Goal: Obtain resource: Download file/media

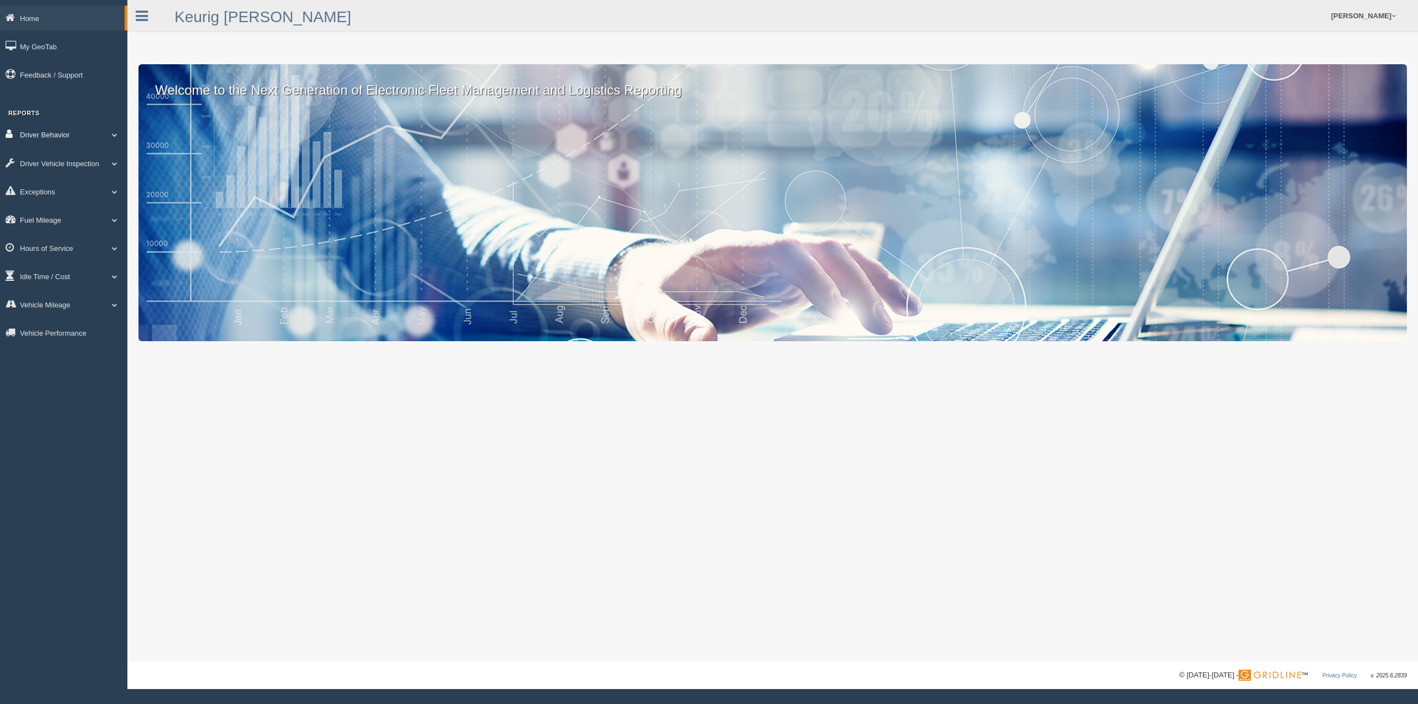
click at [60, 134] on link "Driver Behavior" at bounding box center [63, 134] width 127 height 25
click at [71, 151] on link "Driver Scorecard" at bounding box center [72, 161] width 105 height 20
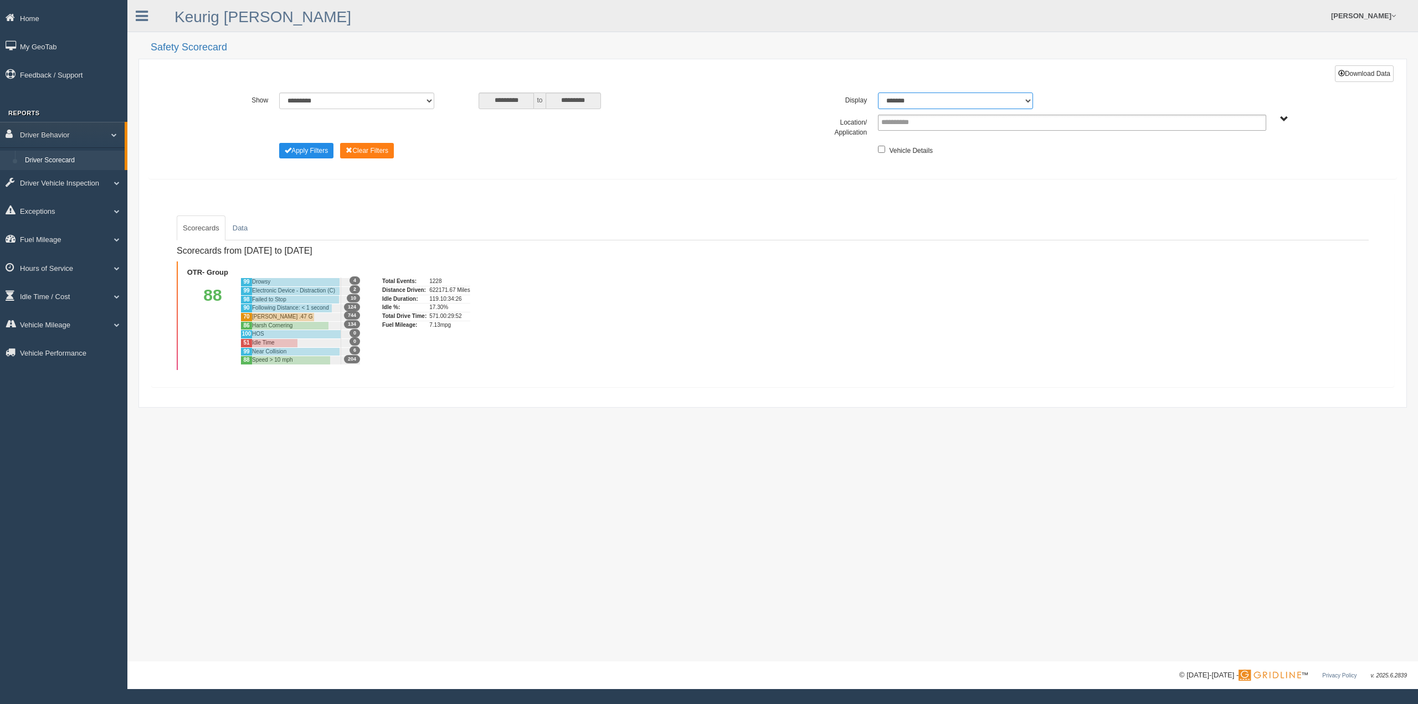
click at [996, 96] on select "******* ******" at bounding box center [955, 101] width 155 height 17
select select "**"
click at [878, 93] on select "******* ******" at bounding box center [955, 101] width 155 height 17
click at [1285, 119] on span "OTR- Group" at bounding box center [1284, 119] width 8 height 8
click at [1239, 161] on button "OTR- Group" at bounding box center [1253, 159] width 50 height 12
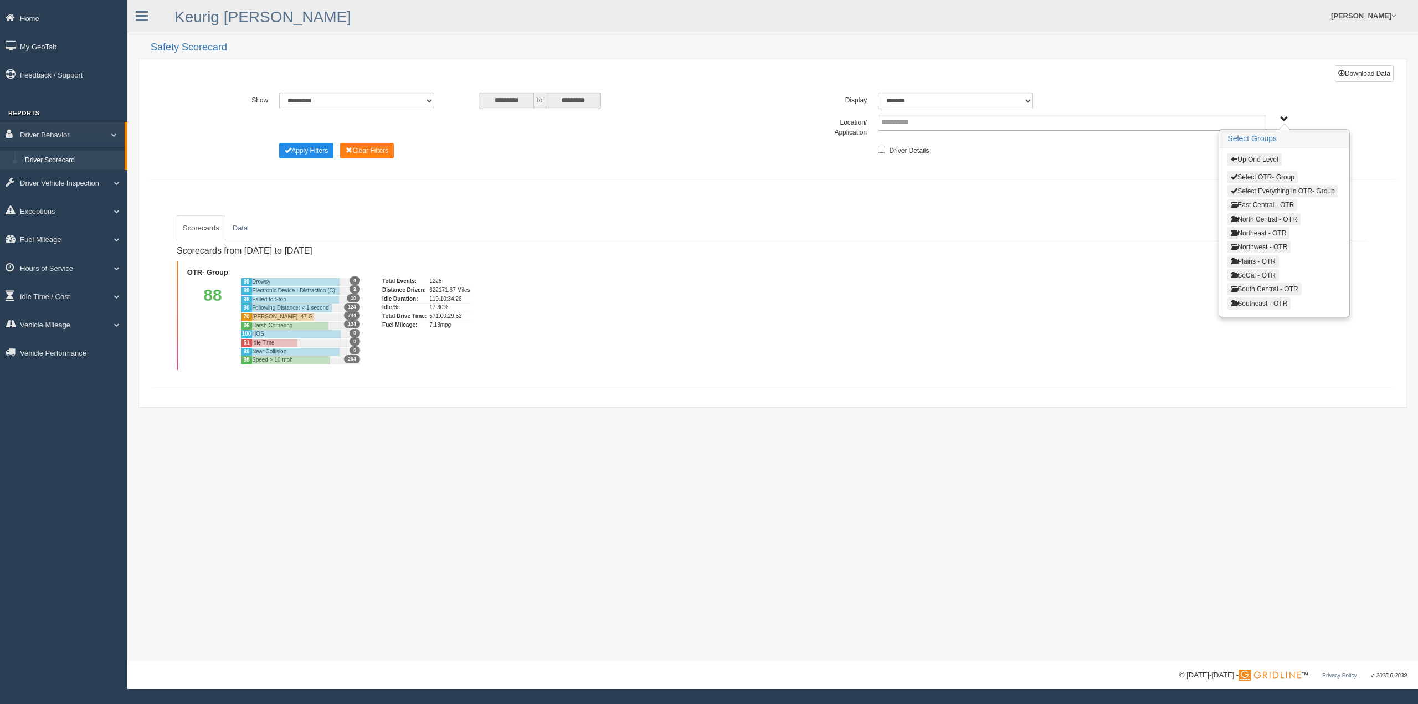
click at [1266, 215] on button "North Central - OTR" at bounding box center [1264, 219] width 73 height 12
click at [1262, 207] on button "Detroit - OTR" at bounding box center [1251, 205] width 46 height 12
drag, startPoint x: 1262, startPoint y: 209, endPoint x: 1260, endPoint y: 223, distance: 14.0
click at [1260, 219] on button "Grand Ledge - OTR" at bounding box center [1260, 219] width 65 height 12
click at [1258, 230] on button "Holland - OTR" at bounding box center [1252, 232] width 49 height 12
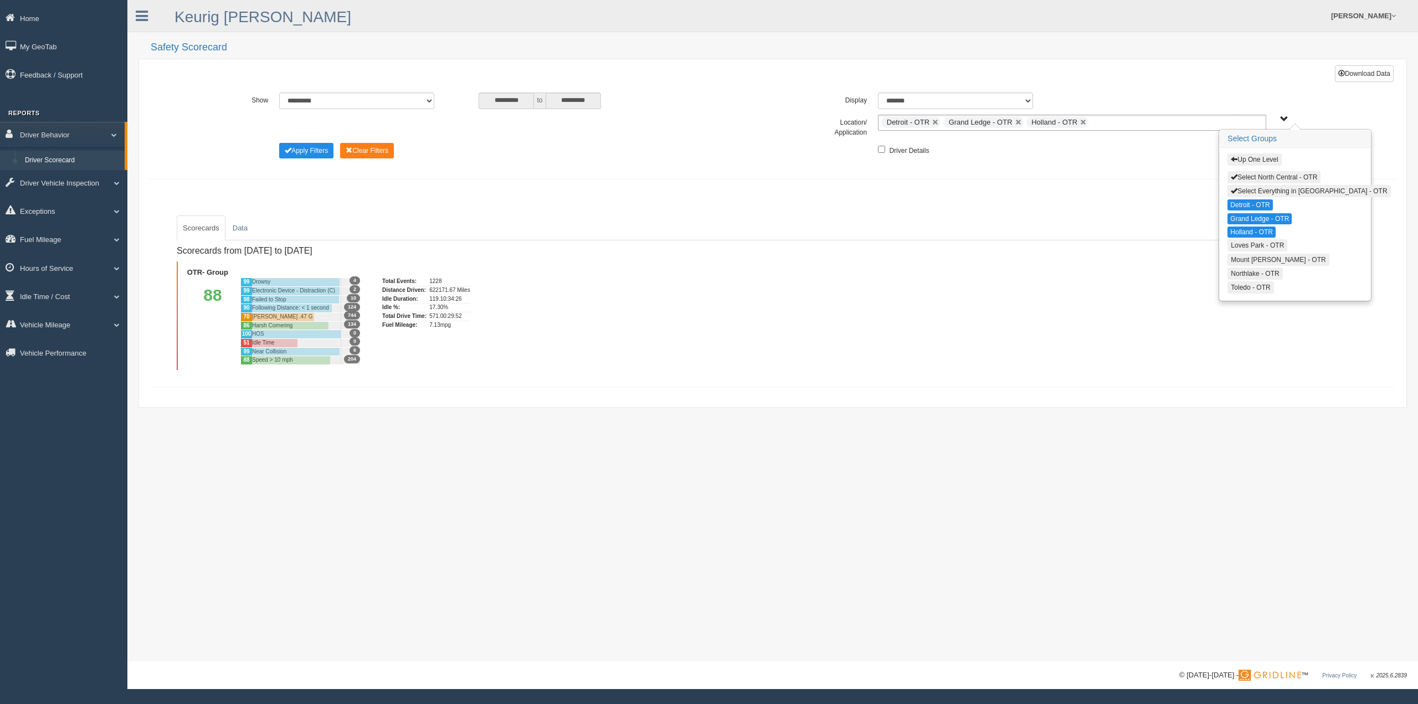
click at [1259, 254] on button "Mount [PERSON_NAME] - OTR" at bounding box center [1278, 260] width 101 height 12
click at [1256, 269] on button "Northlake - OTR" at bounding box center [1255, 273] width 55 height 12
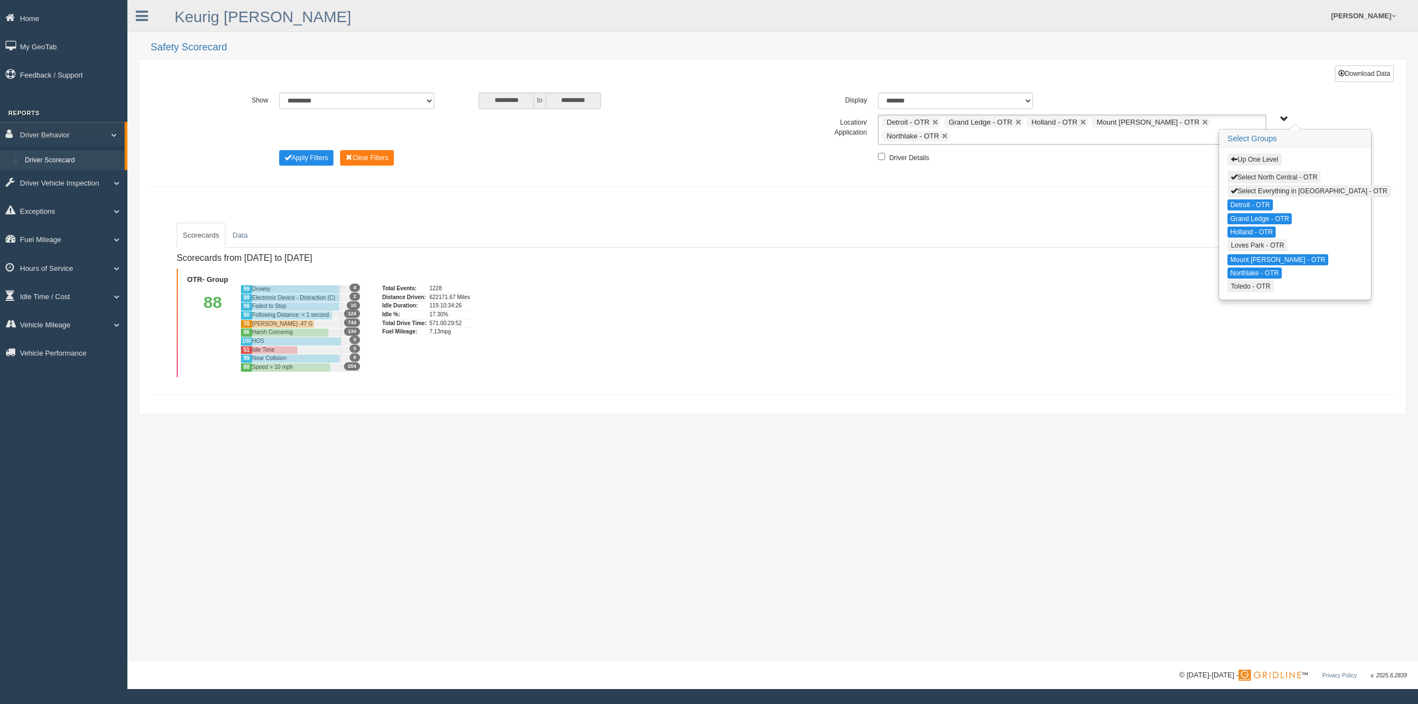
click at [1249, 287] on button "Toledo - OTR" at bounding box center [1251, 286] width 46 height 12
click at [1262, 159] on button "Up One Level" at bounding box center [1255, 159] width 54 height 12
click at [1266, 256] on button "Plains - OTR" at bounding box center [1254, 261] width 52 height 12
click at [1262, 205] on button "Des Moines - OTR" at bounding box center [1258, 205] width 61 height 12
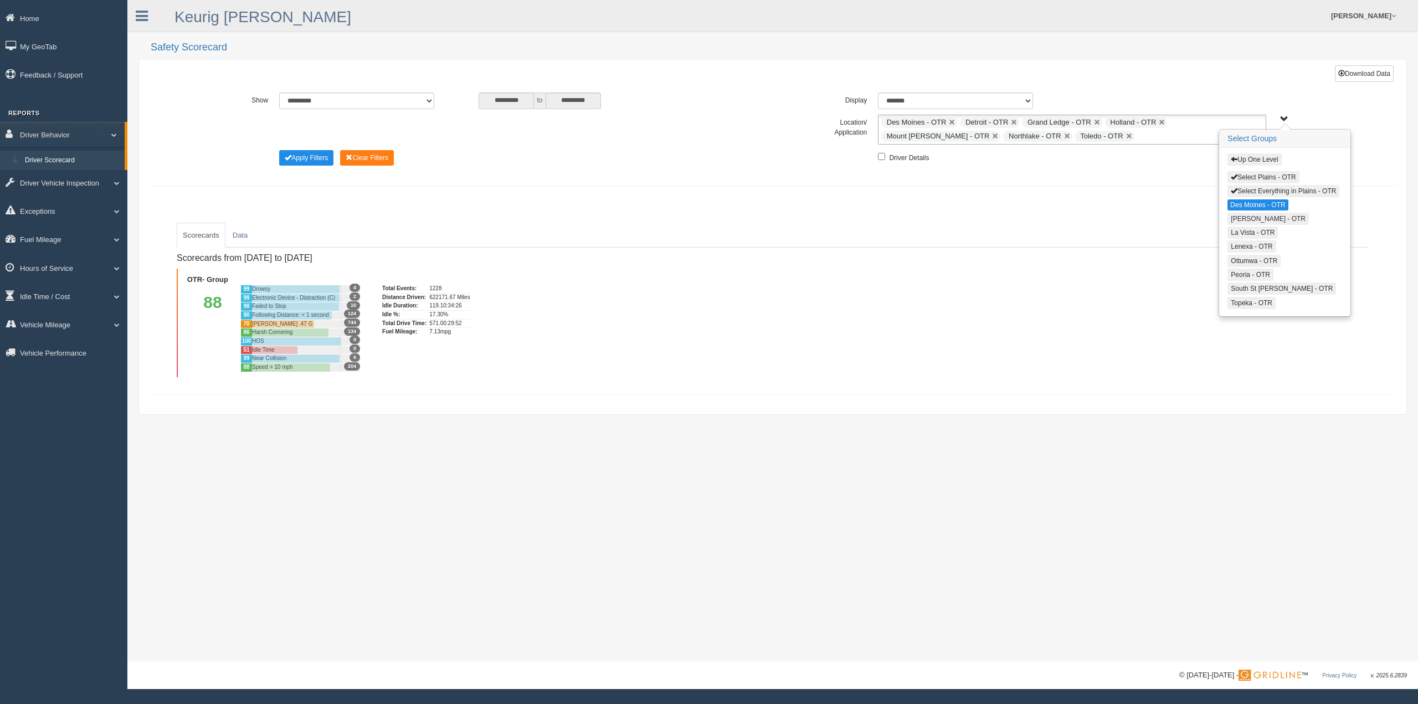
click at [1261, 218] on button "[PERSON_NAME] - OTR" at bounding box center [1268, 219] width 81 height 12
click at [1259, 230] on button "La Vista - OTR" at bounding box center [1253, 232] width 50 height 12
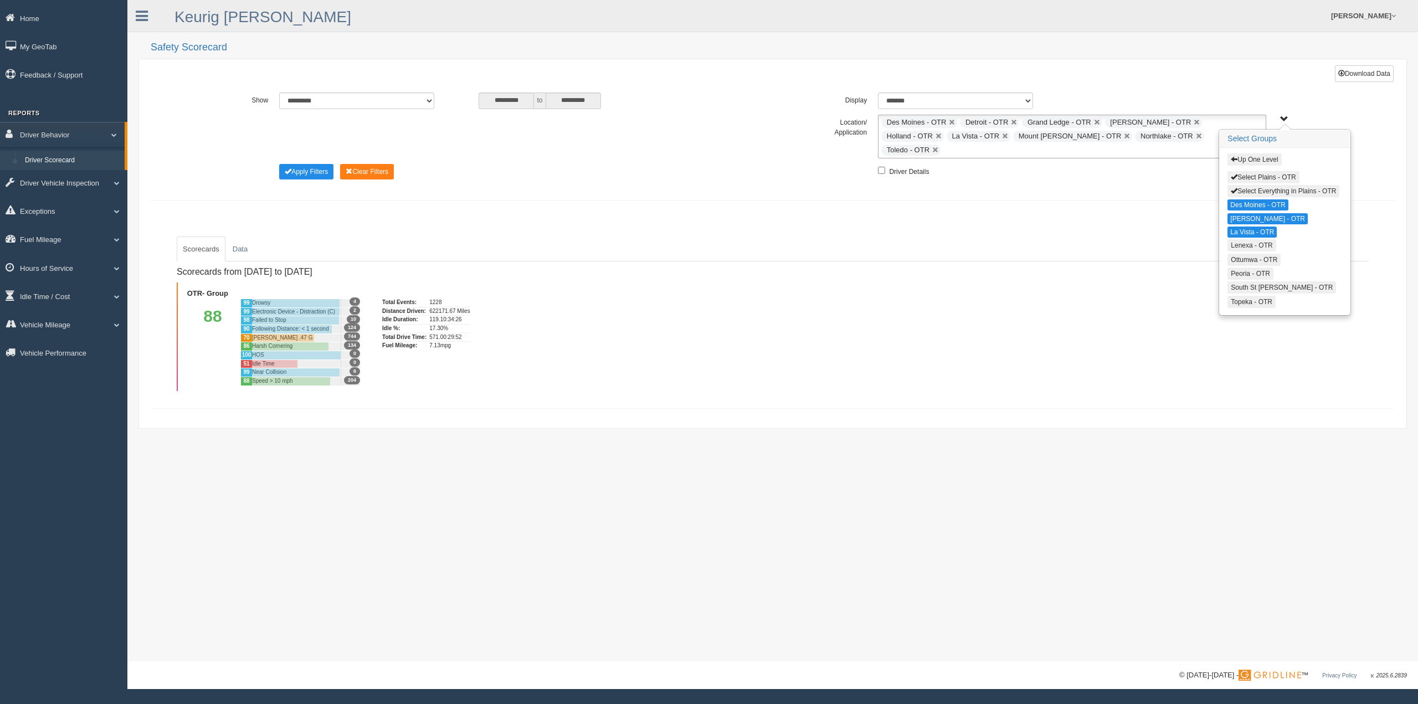
click at [1262, 240] on button "Lenexa - OTR" at bounding box center [1252, 245] width 48 height 12
click at [1259, 249] on div "Up One Level Select Plains - OTR Select Everything in Plains - OTR Des Moines -…" at bounding box center [1285, 231] width 130 height 166
click at [1259, 254] on button "Ottumwa - OTR" at bounding box center [1254, 259] width 53 height 12
click at [1257, 269] on button "Peoria - OTR" at bounding box center [1251, 272] width 46 height 12
click at [1259, 284] on button "South St [PERSON_NAME] - OTR" at bounding box center [1282, 286] width 109 height 12
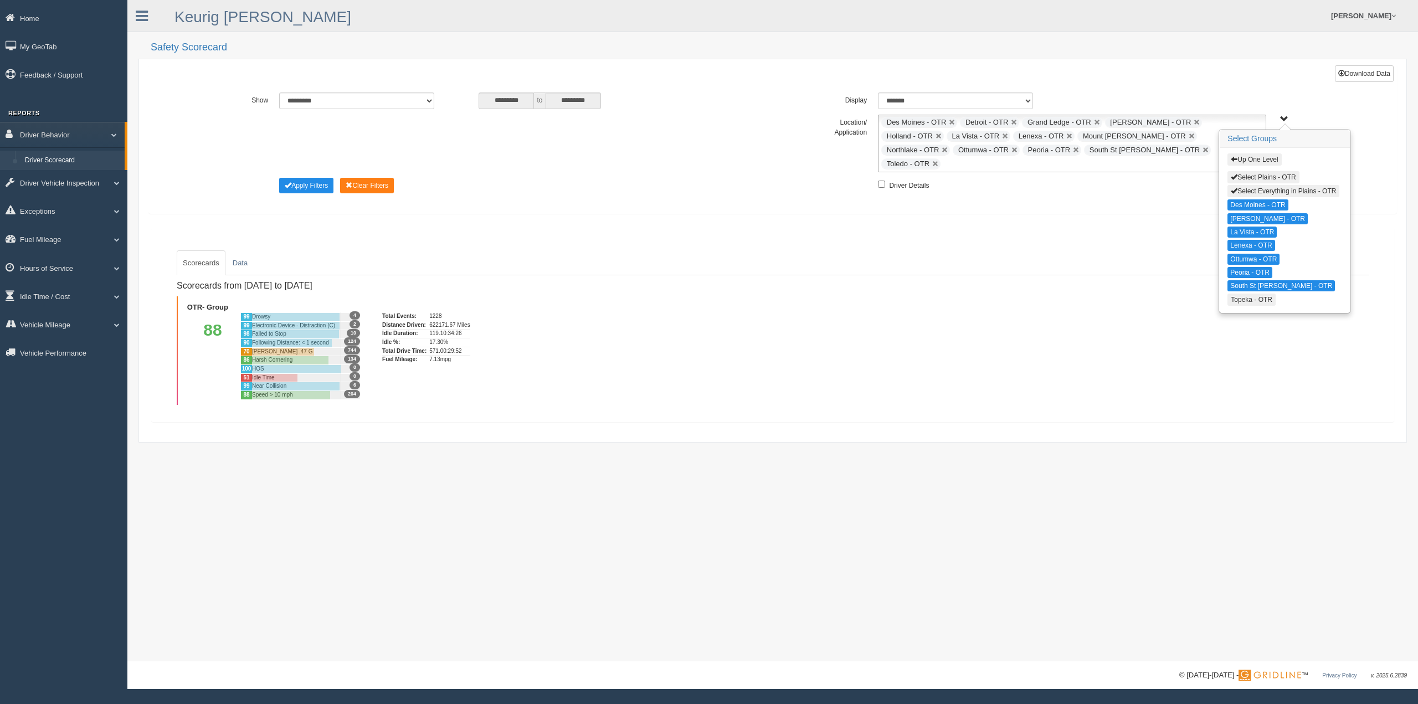
click at [1256, 294] on button "Topeka - OTR" at bounding box center [1252, 300] width 48 height 12
click at [1071, 305] on div "Scorecards from 9/21/2025 to 9/27/2025 OTR- Group 88 99 Drowsy 4 99 Electronic …" at bounding box center [773, 340] width 1192 height 130
click at [1289, 115] on div "Up One Level Select Plains - OTR Select Everything in Plains - OTR Des Moines -…" at bounding box center [1321, 119] width 89 height 8
click at [1288, 116] on span "Up One Level Select Plains - OTR Select Everything in Plains - OTR Des Moines -…" at bounding box center [1284, 119] width 8 height 8
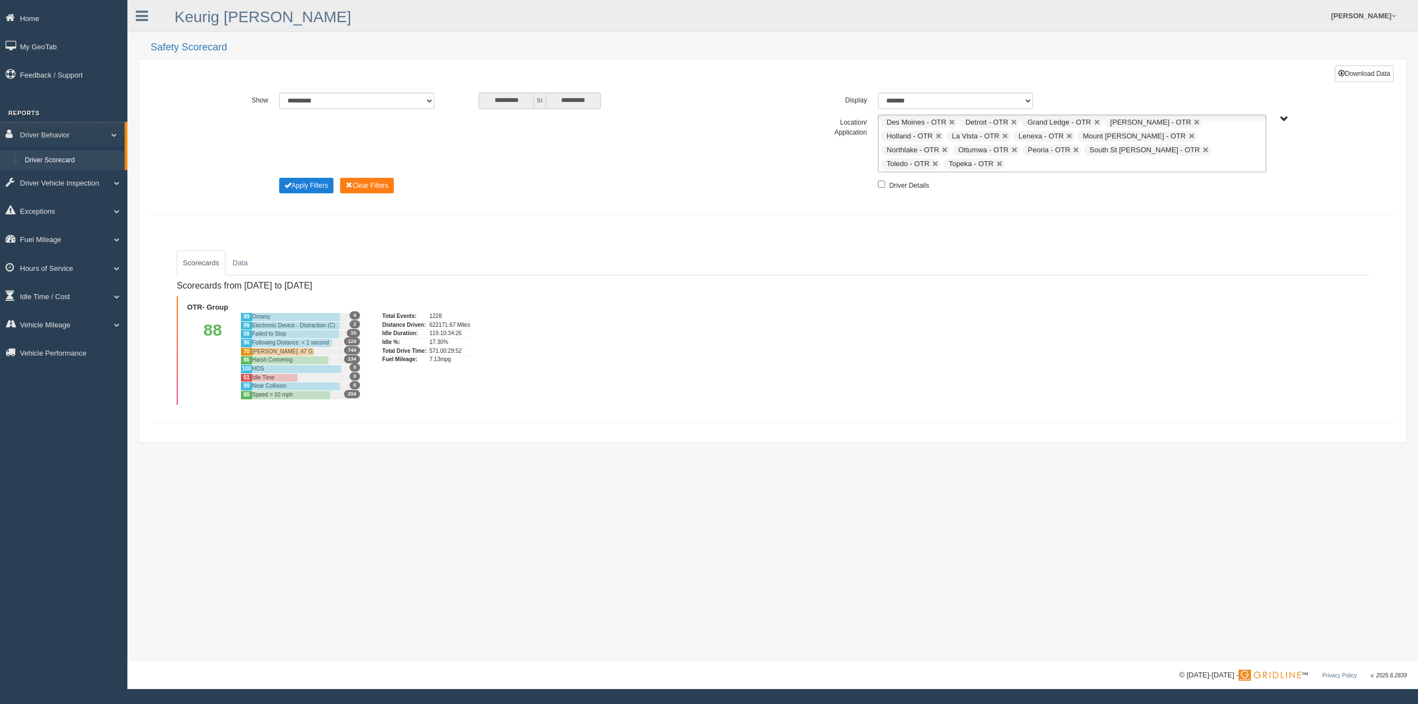
click at [321, 178] on button "Apply Filters" at bounding box center [306, 186] width 54 height 16
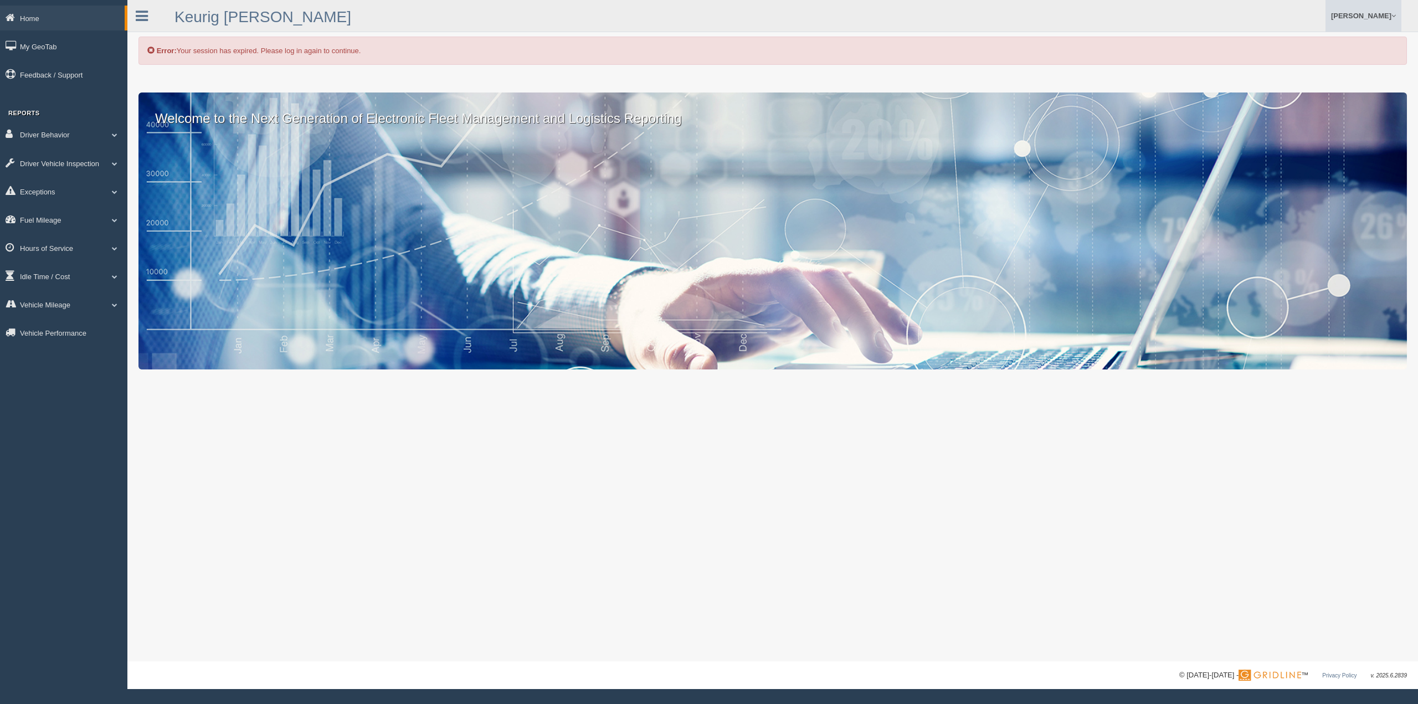
click at [1377, 20] on link "[PERSON_NAME]" at bounding box center [1364, 16] width 76 height 32
click at [1305, 64] on link "Log Off" at bounding box center [1340, 66] width 121 height 23
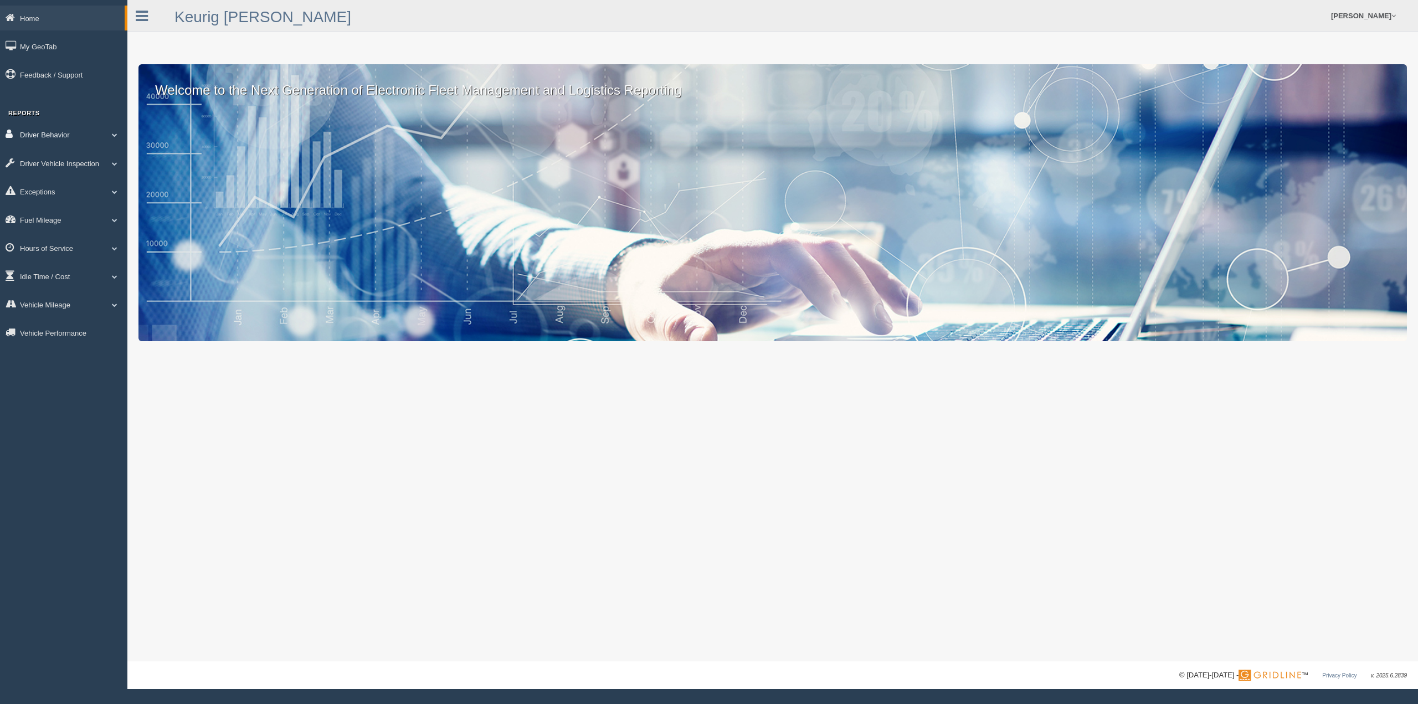
click at [84, 133] on link "Driver Behavior" at bounding box center [63, 134] width 127 height 25
click at [55, 160] on link "Driver Scorecard" at bounding box center [72, 161] width 105 height 20
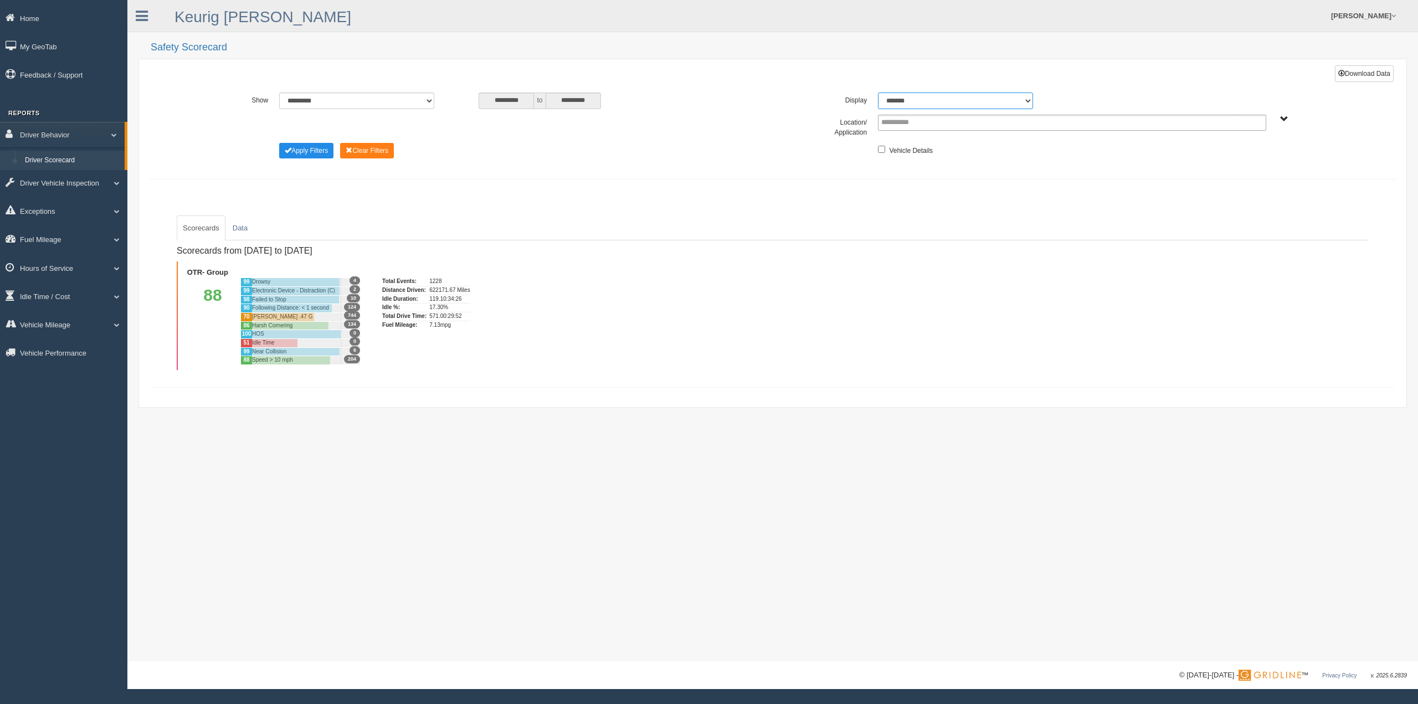
drag, startPoint x: 1002, startPoint y: 99, endPoint x: 993, endPoint y: 107, distance: 12.2
click at [1002, 100] on select "******* ******" at bounding box center [955, 101] width 155 height 17
select select "**"
click at [878, 93] on select "******* ******" at bounding box center [955, 101] width 155 height 17
click at [1281, 120] on span "OTR- Group" at bounding box center [1284, 119] width 8 height 8
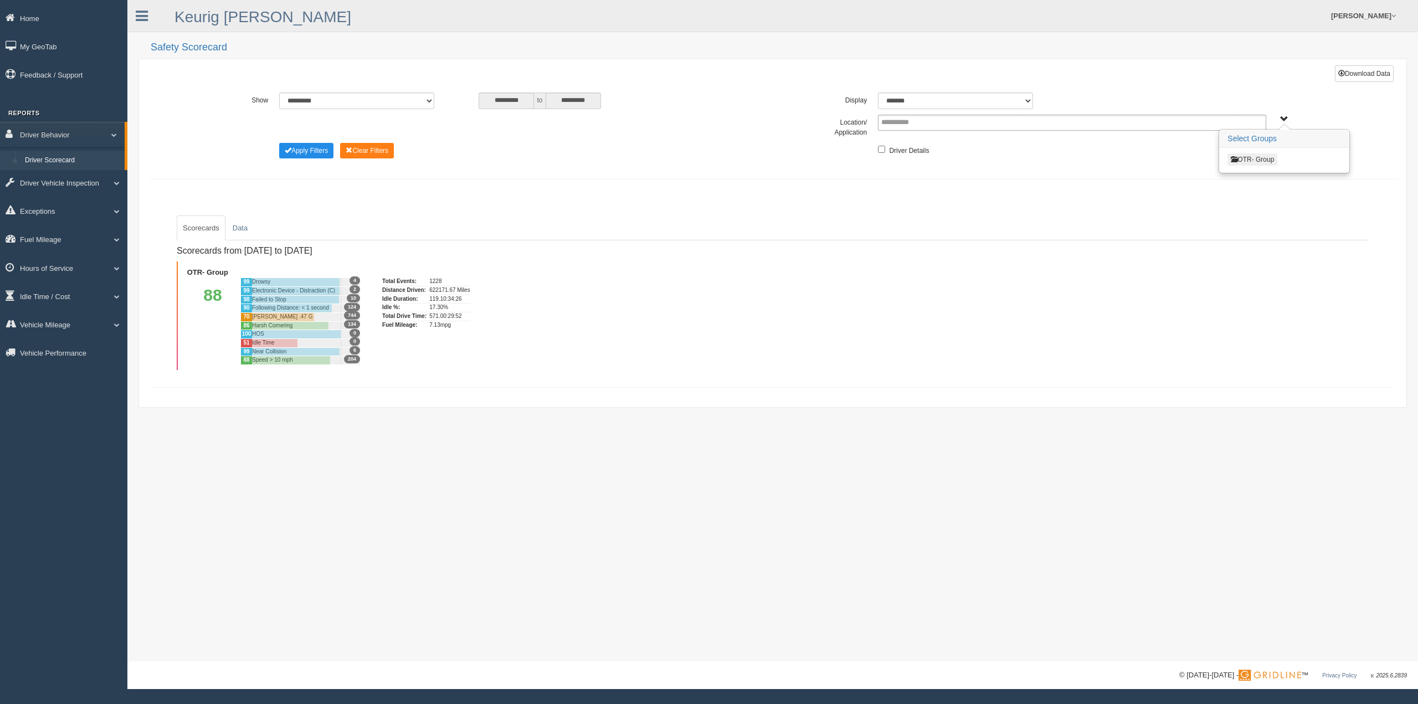
click at [1256, 157] on button "OTR- Group" at bounding box center [1253, 159] width 50 height 12
click at [1256, 217] on button "North Central - OTR" at bounding box center [1264, 219] width 73 height 12
click at [1254, 203] on button "Detroit - OTR" at bounding box center [1251, 205] width 46 height 12
click at [1257, 214] on button "Grand Ledge - OTR" at bounding box center [1260, 219] width 65 height 12
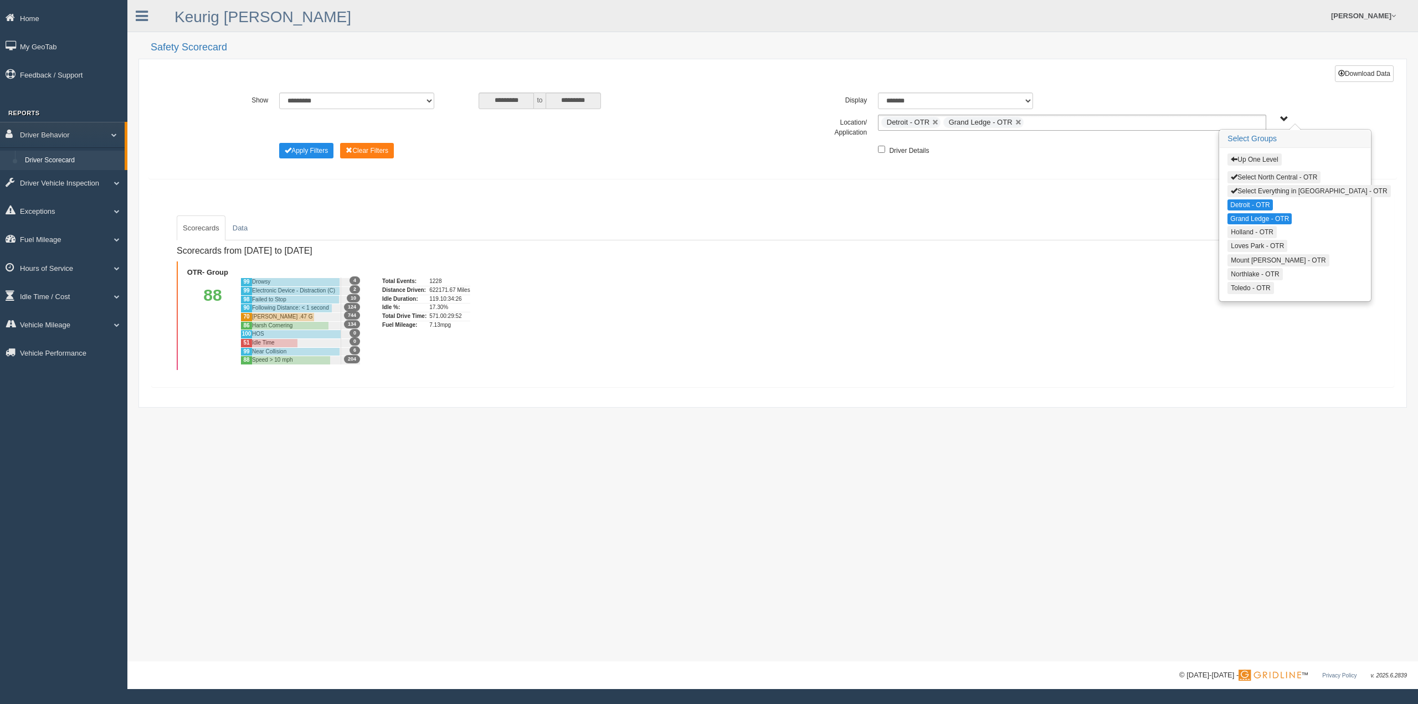
drag, startPoint x: 1264, startPoint y: 231, endPoint x: 1262, endPoint y: 237, distance: 5.8
click at [1263, 231] on button "Holland - OTR" at bounding box center [1252, 232] width 49 height 12
click at [1258, 259] on button "Mount [PERSON_NAME] - OTR" at bounding box center [1278, 260] width 101 height 12
click at [1256, 271] on button "Northlake - OTR" at bounding box center [1255, 273] width 55 height 12
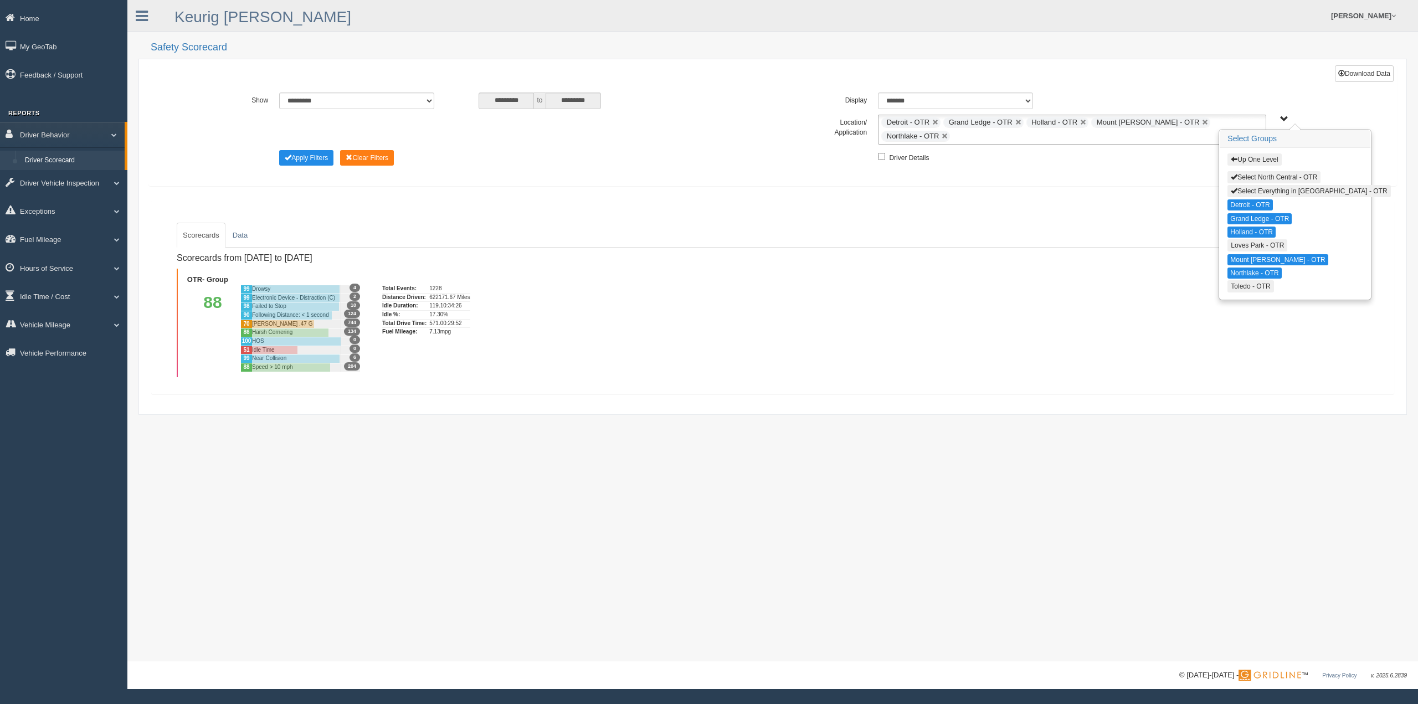
click at [1251, 282] on button "Toledo - OTR" at bounding box center [1251, 286] width 46 height 12
click at [1109, 218] on div "Scorecards Data Scorecards from 9/21/2025 to 9/27/2025 OTR- Group 88 99 Drowsy …" at bounding box center [772, 297] width 1225 height 177
click at [982, 237] on ul "Scorecards Data" at bounding box center [773, 235] width 1192 height 25
click at [1286, 114] on div "**********" at bounding box center [773, 128] width 1198 height 71
click at [1287, 119] on span "Up One Level Select North Central - OTR Select Everything in North Central - OT…" at bounding box center [1284, 119] width 8 height 8
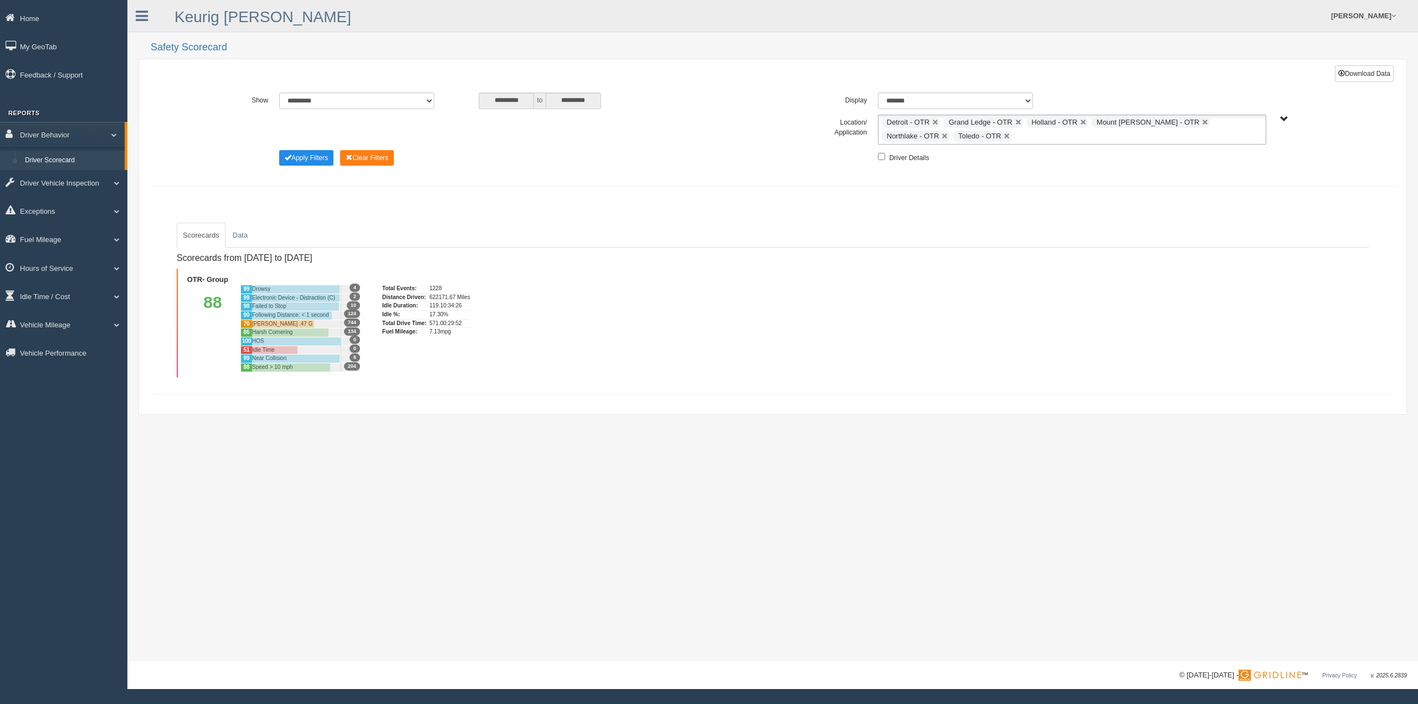
click at [1283, 117] on span "Up One Level Select North Central - OTR Select Everything in North Central - OT…" at bounding box center [1284, 119] width 8 height 8
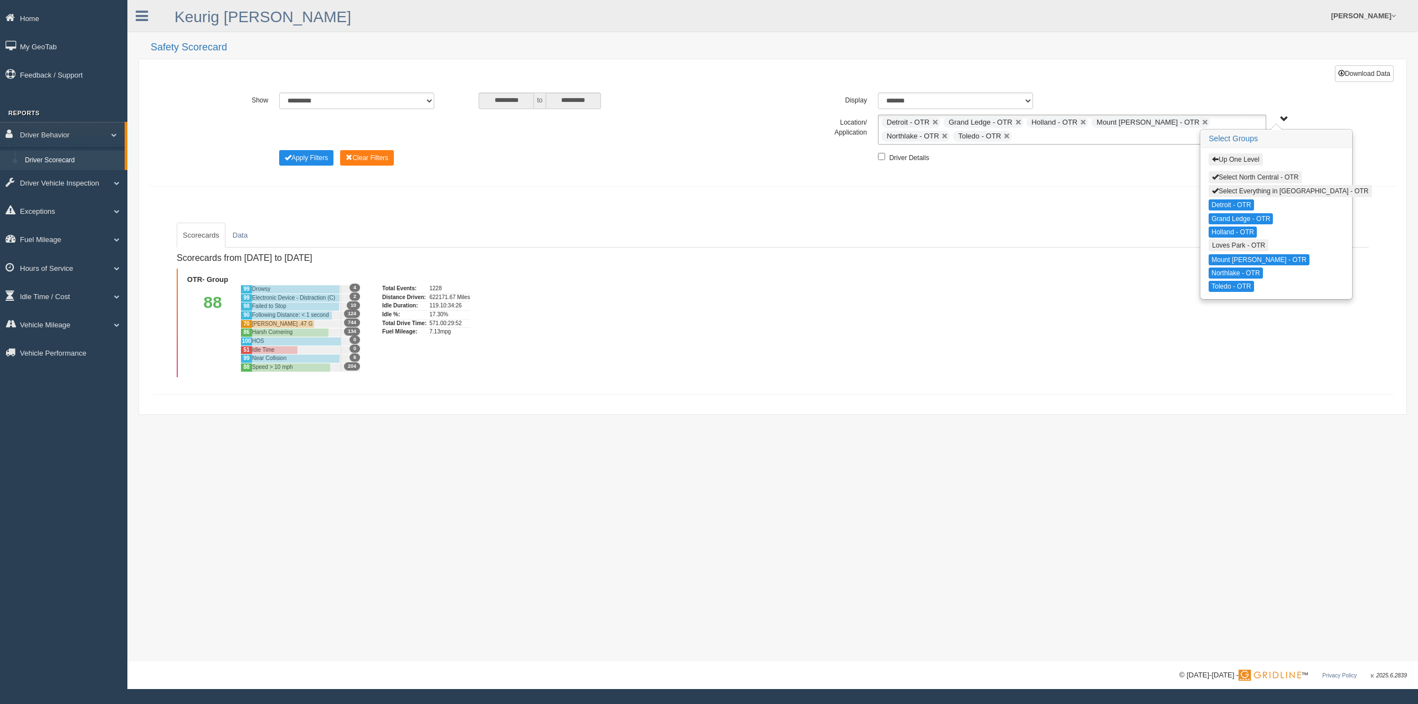
click at [1239, 177] on button "Select North Central - OTR" at bounding box center [1255, 177] width 93 height 12
click at [1234, 173] on button "Select North Central - OTR" at bounding box center [1255, 177] width 92 height 11
click at [1237, 161] on button "Up One Level" at bounding box center [1236, 159] width 54 height 12
click at [1243, 256] on button "Plains - OTR" at bounding box center [1235, 261] width 52 height 12
click at [1239, 202] on button "Des Moines - OTR" at bounding box center [1239, 205] width 61 height 12
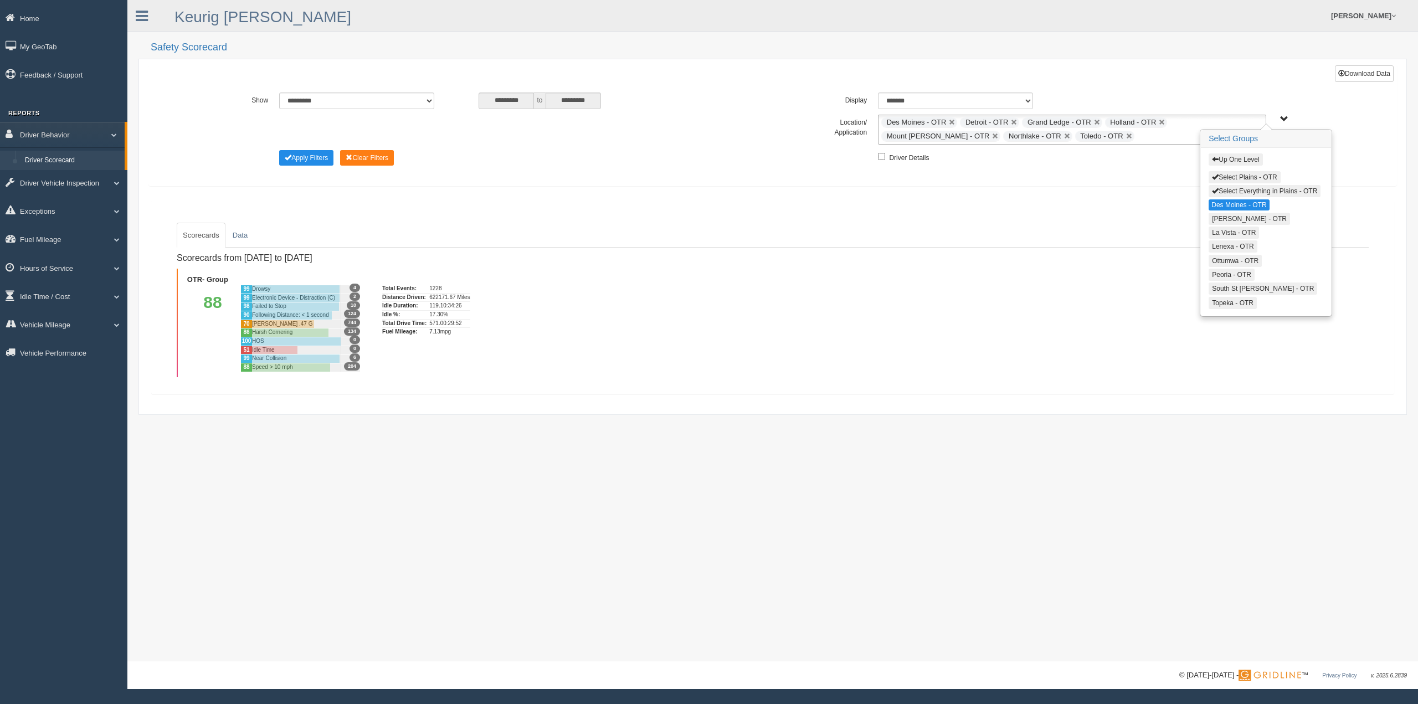
click at [1241, 221] on button "[PERSON_NAME] - OTR" at bounding box center [1249, 219] width 81 height 12
click at [1240, 233] on button "La Vista - OTR" at bounding box center [1234, 232] width 50 height 12
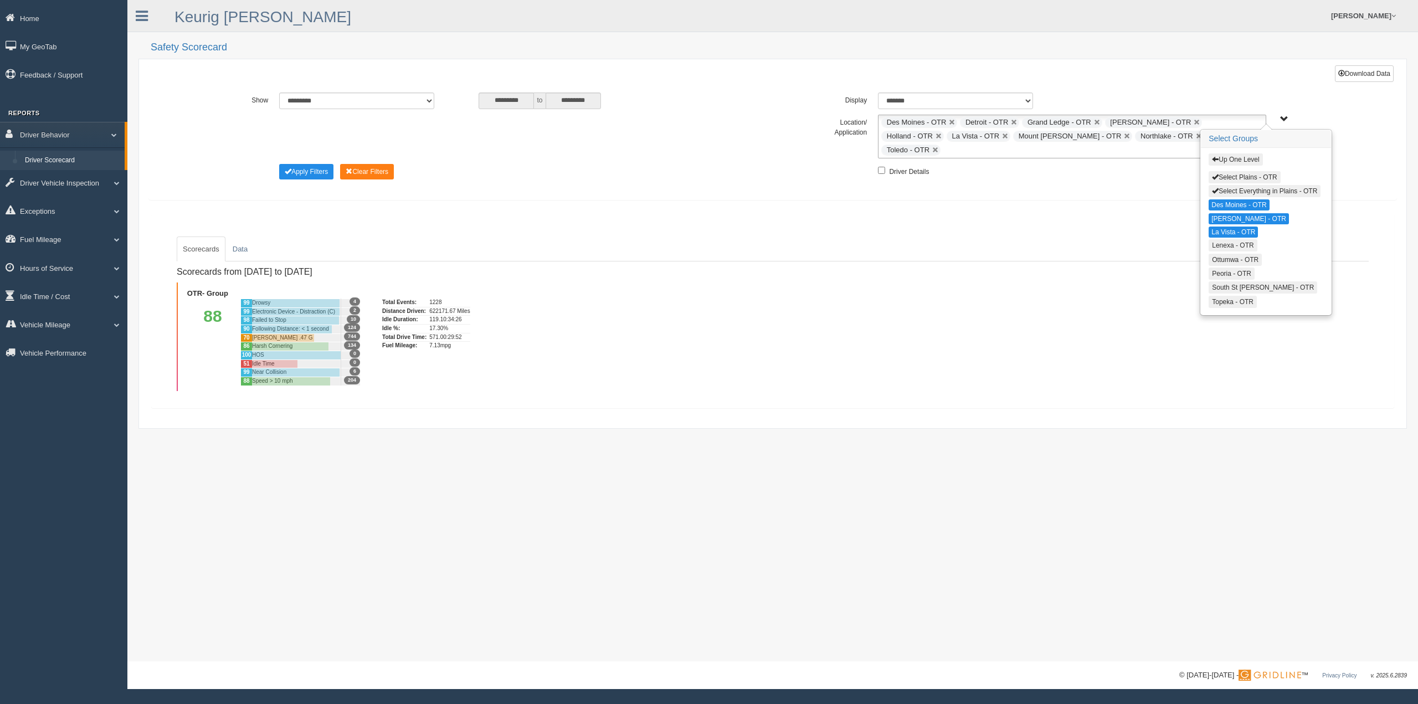
click at [1237, 244] on button "Lenexa - OTR" at bounding box center [1233, 245] width 48 height 12
drag, startPoint x: 1237, startPoint y: 244, endPoint x: 1235, endPoint y: 263, distance: 19.0
click at [1237, 256] on button "Ottumwa - OTR" at bounding box center [1235, 259] width 53 height 12
click at [1231, 273] on button "Peoria - OTR" at bounding box center [1232, 272] width 46 height 12
click at [1231, 283] on button "South St [PERSON_NAME] - OTR" at bounding box center [1263, 286] width 109 height 12
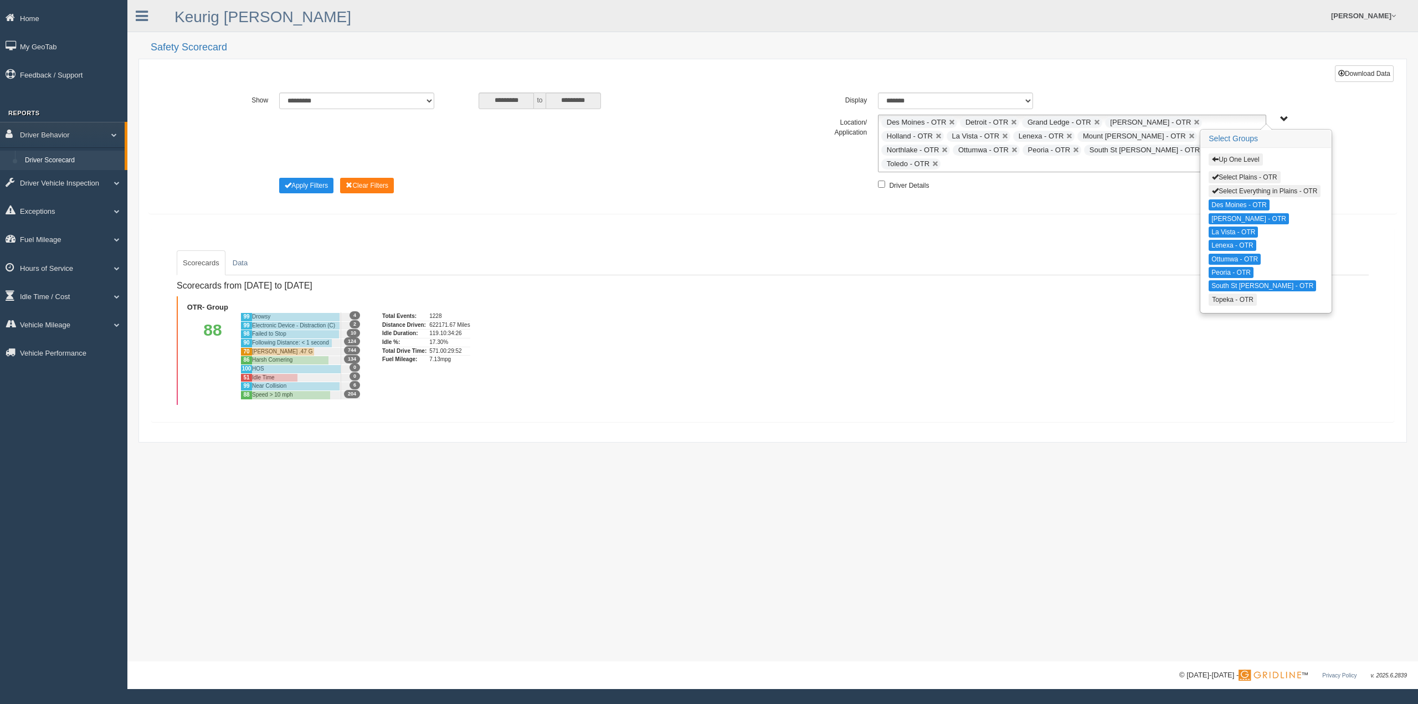
click at [1231, 298] on button "Topeka - OTR" at bounding box center [1233, 300] width 48 height 12
click at [1135, 251] on ul "Scorecards Data" at bounding box center [773, 262] width 1192 height 25
click at [1286, 119] on span "Up One Level Select Plains - OTR Select Everything in Plains - OTR Des Moines -…" at bounding box center [1284, 119] width 8 height 8
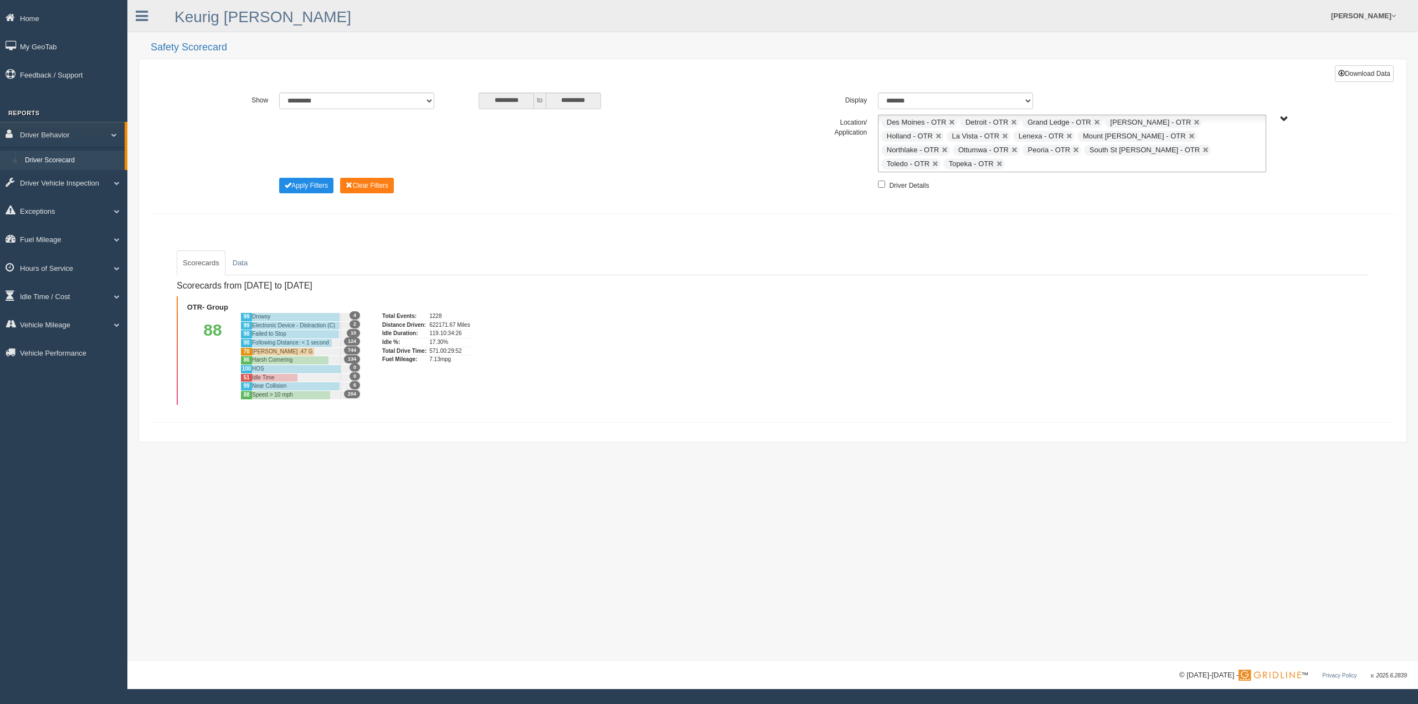
click at [1313, 141] on div "**********" at bounding box center [773, 144] width 1198 height 58
click at [1348, 72] on button "Download Data" at bounding box center [1364, 73] width 59 height 17
click at [314, 178] on button "Apply Filters" at bounding box center [306, 186] width 54 height 16
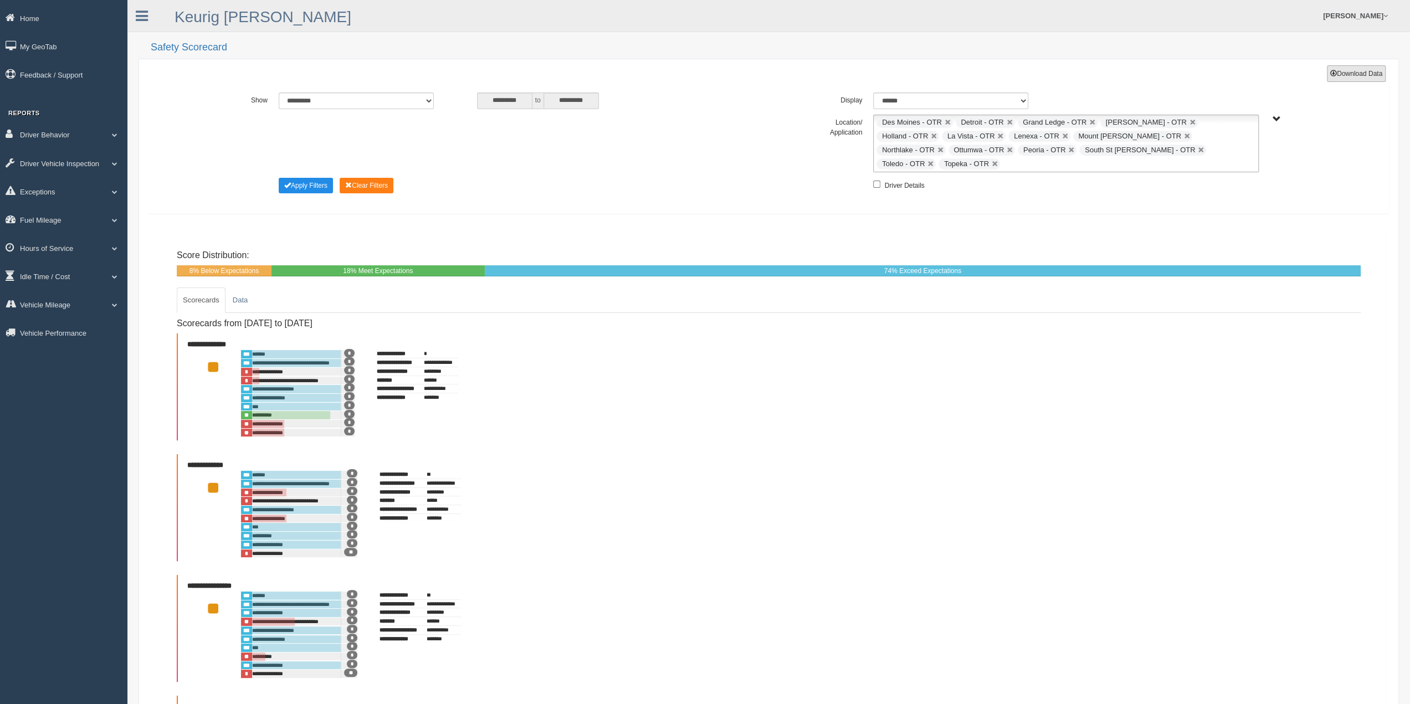
click at [1358, 75] on button "Download Data" at bounding box center [1356, 73] width 59 height 17
